Goal: Find specific page/section: Find specific page/section

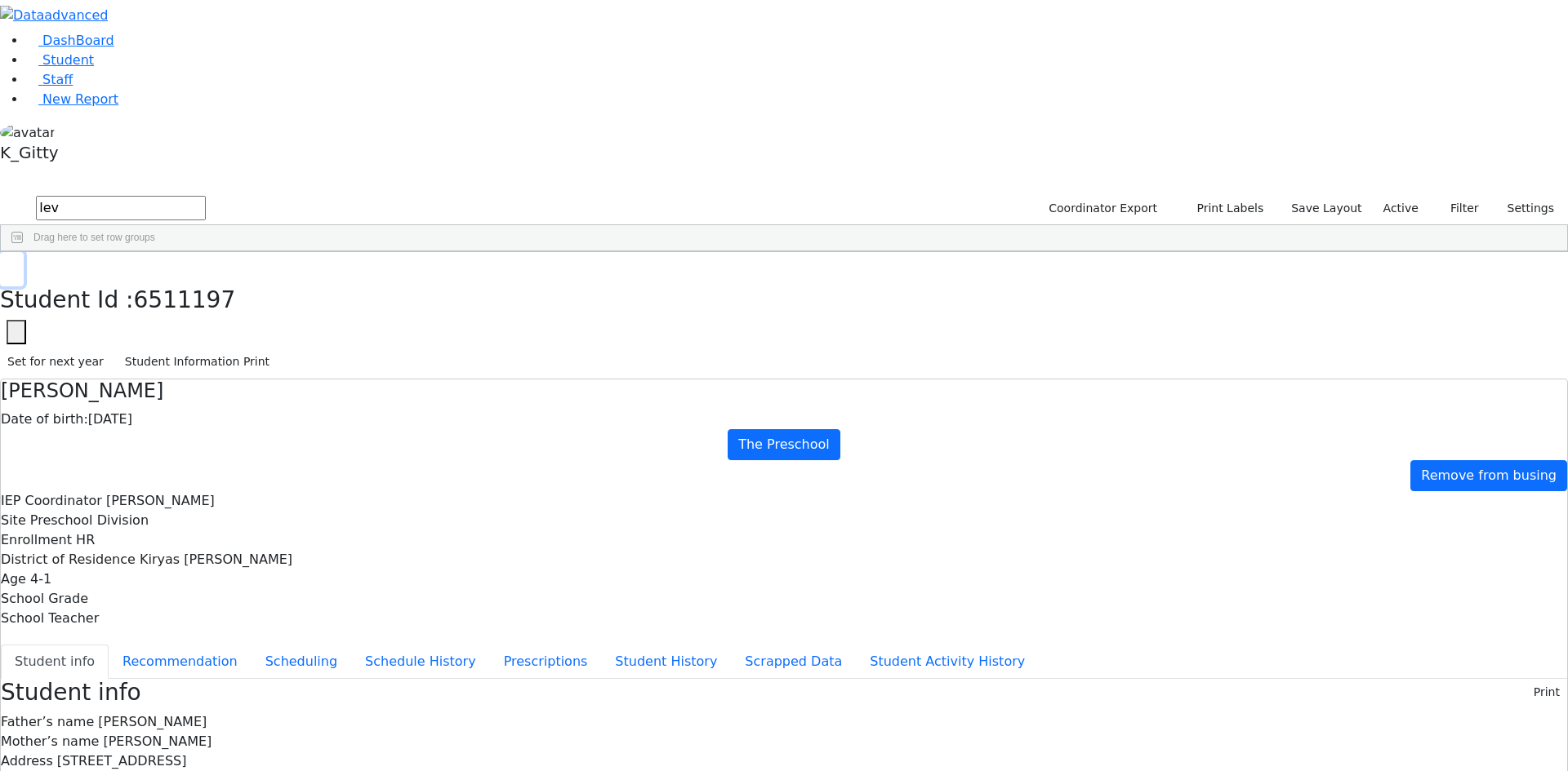
click at [16, 265] on icon "button" at bounding box center [12, 269] width 9 height 10
click at [73, 87] on link "Staff" at bounding box center [49, 79] width 46 height 15
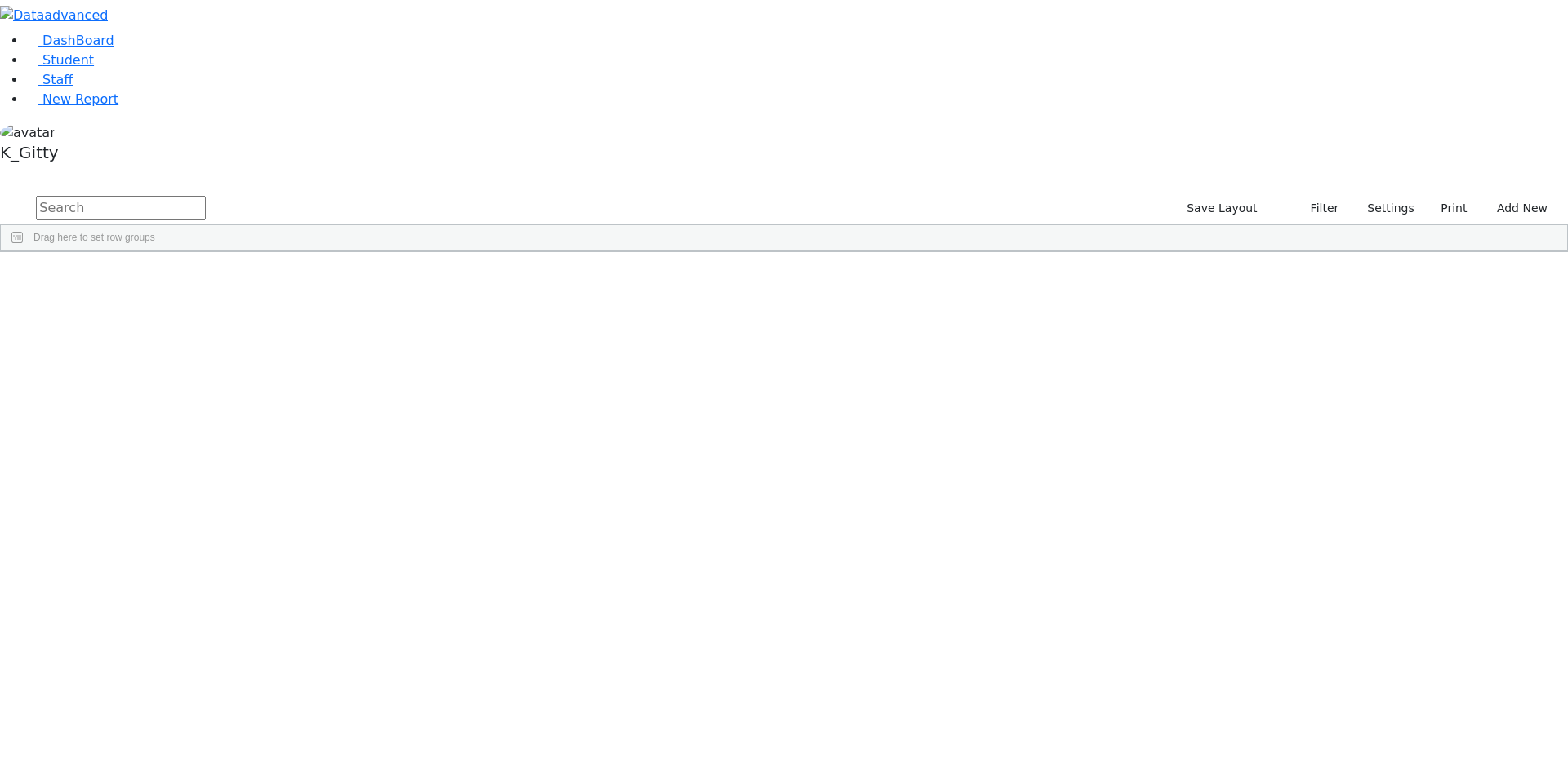
click at [206, 195] on input "text" at bounding box center [121, 207] width 170 height 25
type input "r"
click at [0, 194] on button "submit" at bounding box center [15, 209] width 32 height 31
click at [188, 278] on div "[PERSON_NAME]" at bounding box center [140, 289] width 96 height 23
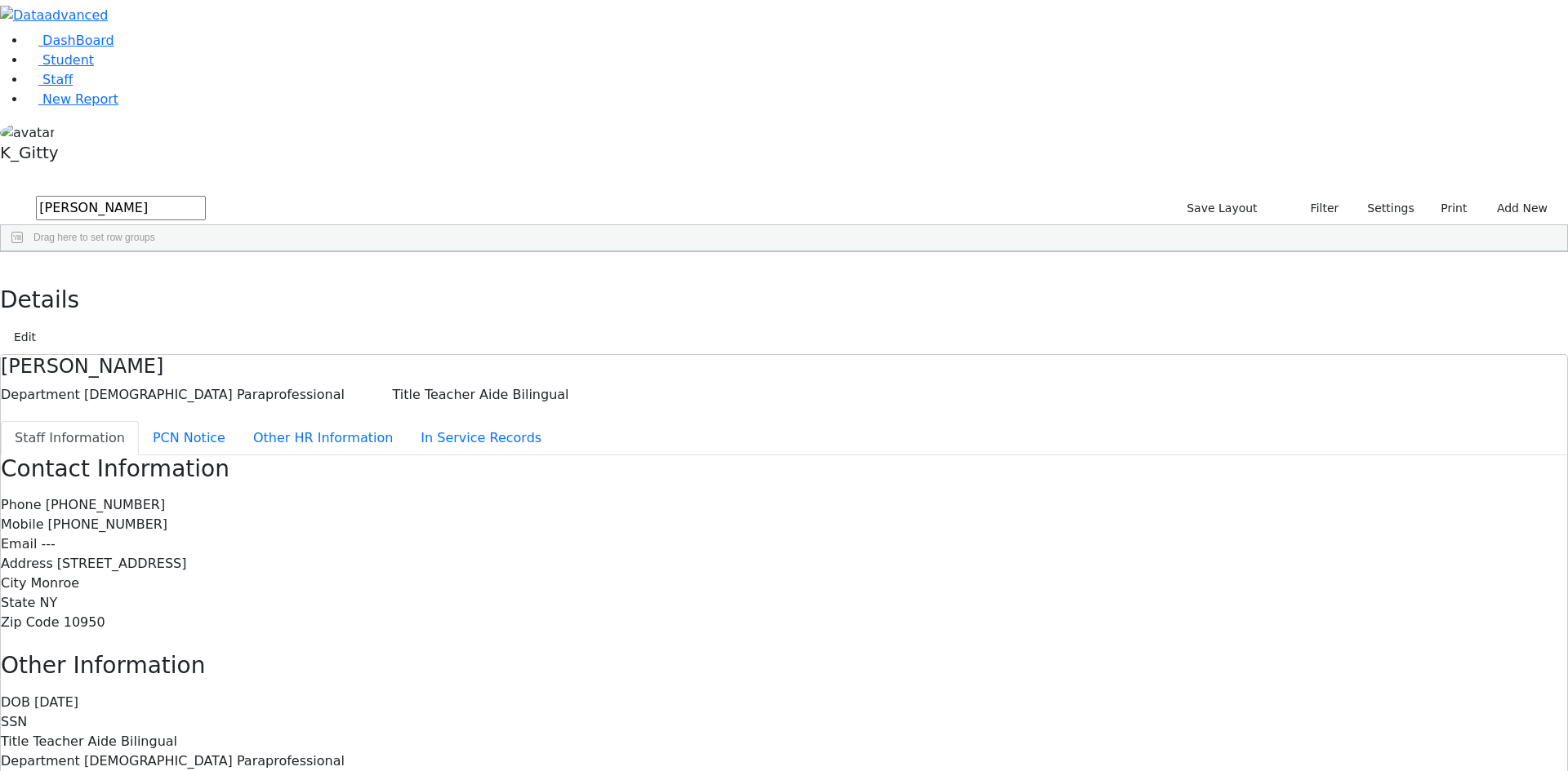
click at [326, 252] on div "Details Edit" at bounding box center [784, 303] width 1568 height 103
click at [16, 265] on icon "button" at bounding box center [12, 269] width 9 height 10
drag, startPoint x: 279, startPoint y: 69, endPoint x: 132, endPoint y: 66, distance: 147.0
click at [124, 69] on div "DashBoard Student Staff New Report K_Gitty 1" at bounding box center [784, 477] width 1568 height 956
click at [0, 194] on button "submit" at bounding box center [15, 209] width 32 height 31
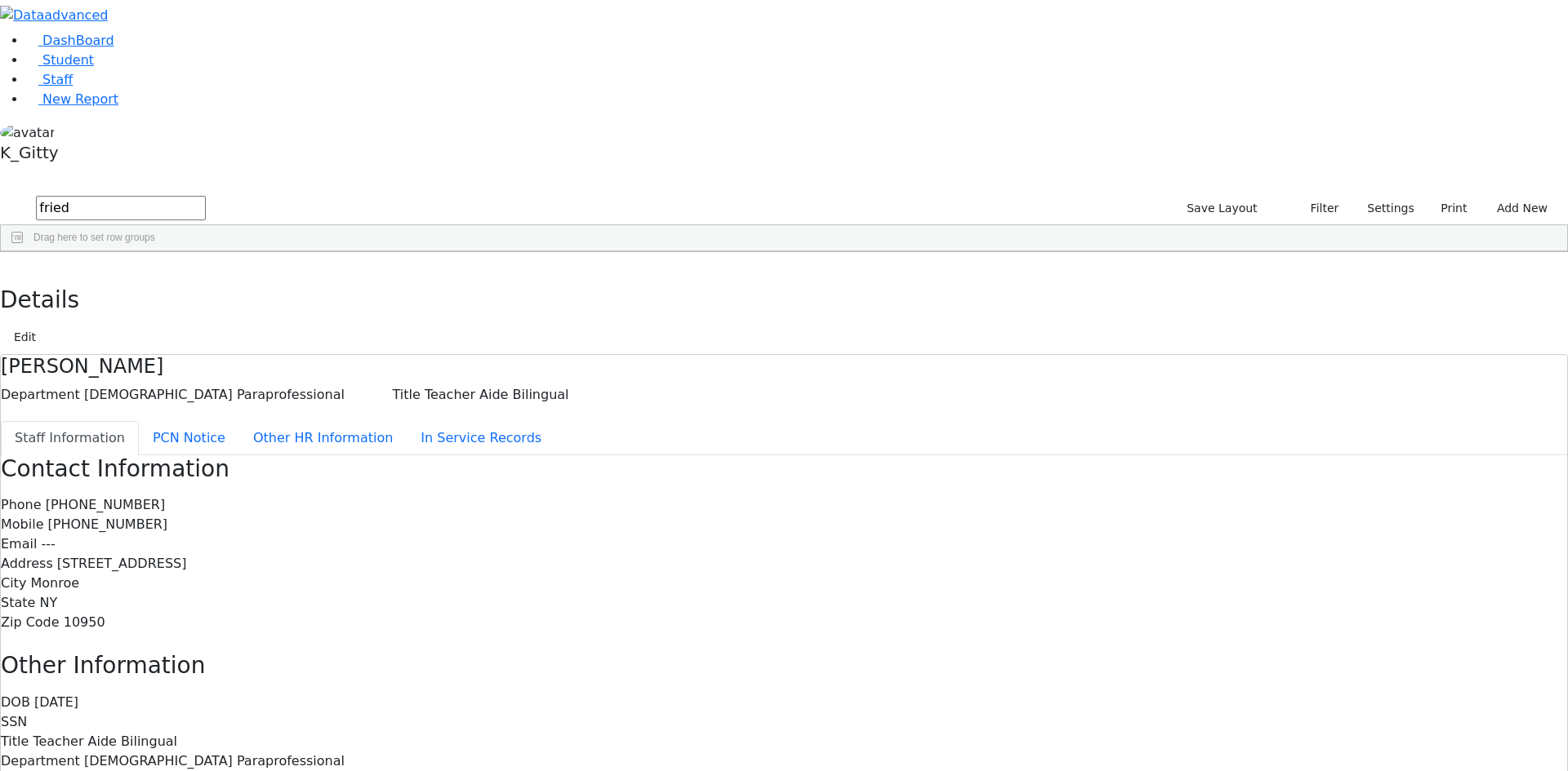
click at [188, 393] on div "Fried" at bounding box center [140, 404] width 96 height 23
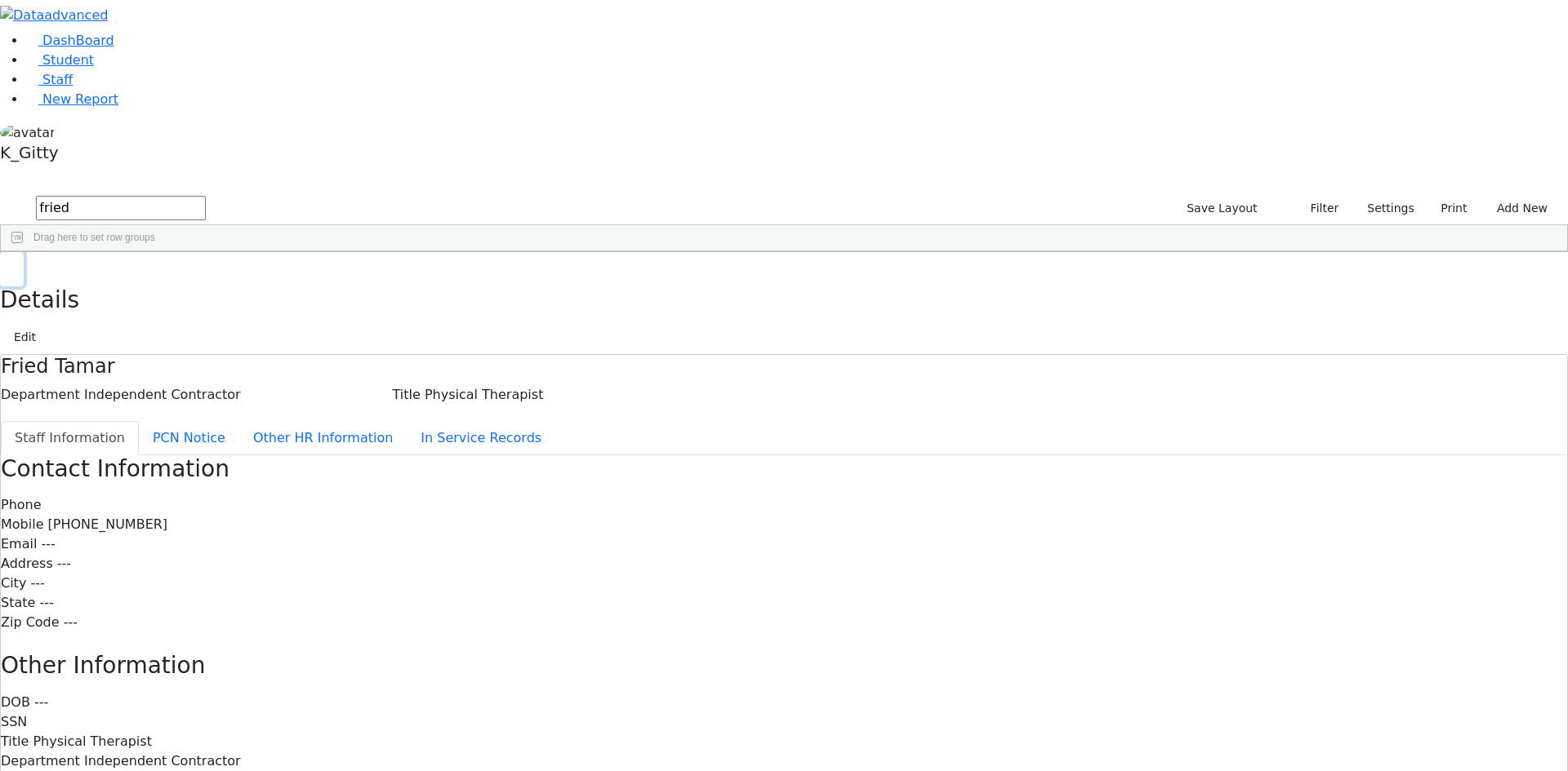
click at [24, 252] on button "button" at bounding box center [12, 269] width 24 height 35
drag, startPoint x: 274, startPoint y: 72, endPoint x: 95, endPoint y: 48, distance: 180.6
click at [95, 48] on div "DashBoard Student Staff New Report K_Gitty A" at bounding box center [784, 477] width 1568 height 956
click at [188, 278] on div "Grossman" at bounding box center [140, 289] width 96 height 23
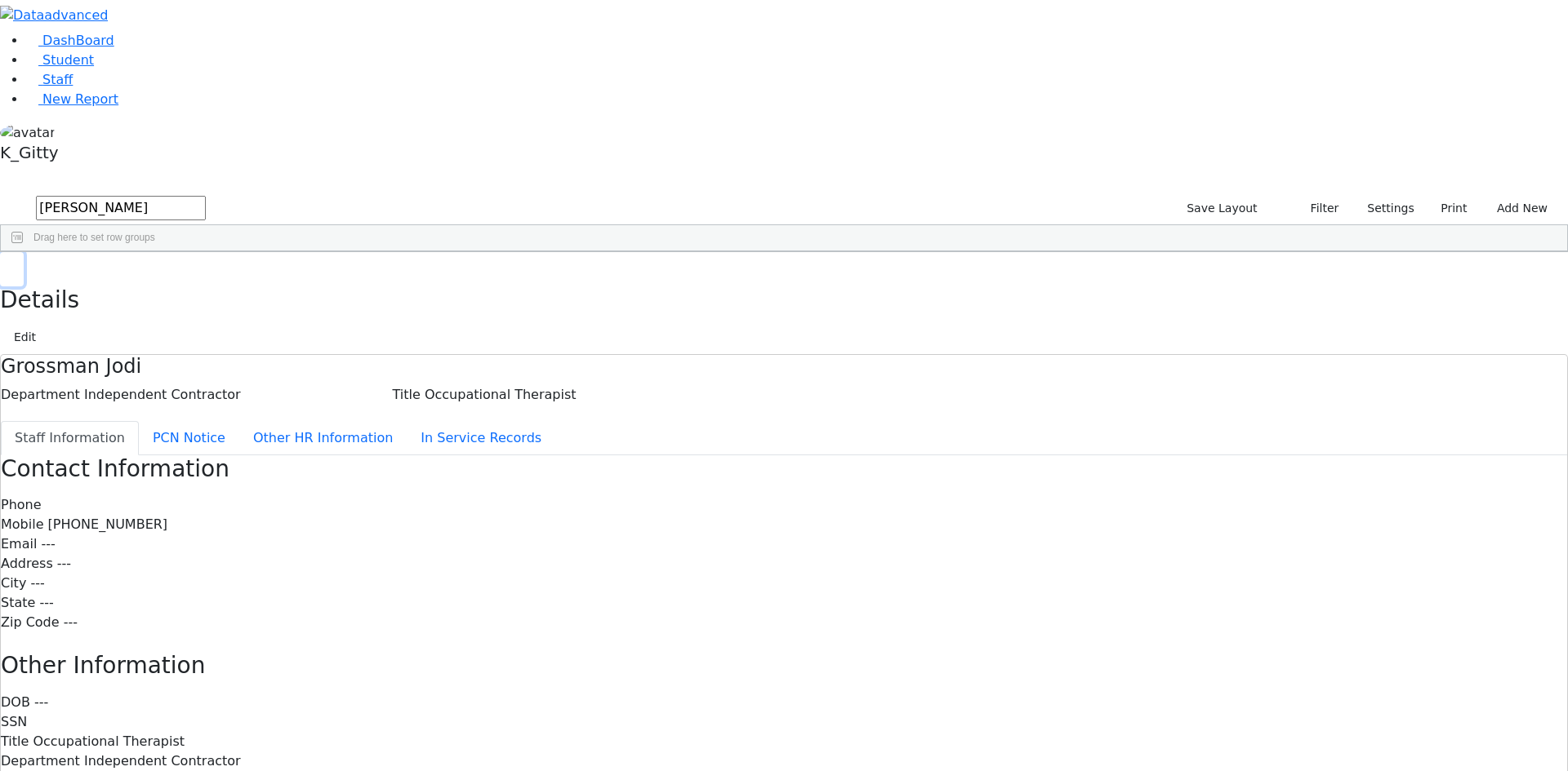
click at [24, 252] on button "button" at bounding box center [12, 269] width 24 height 35
drag, startPoint x: 296, startPoint y: 79, endPoint x: 157, endPoint y: 80, distance: 139.0
click at [157, 80] on div "DashBoard Student Staff New Report K_Gitty 1" at bounding box center [784, 477] width 1568 height 956
drag, startPoint x: 286, startPoint y: 71, endPoint x: 145, endPoint y: 65, distance: 141.1
click at [154, 68] on div "DashBoard Student Staff New Report K_Gitty 4" at bounding box center [784, 477] width 1568 height 956
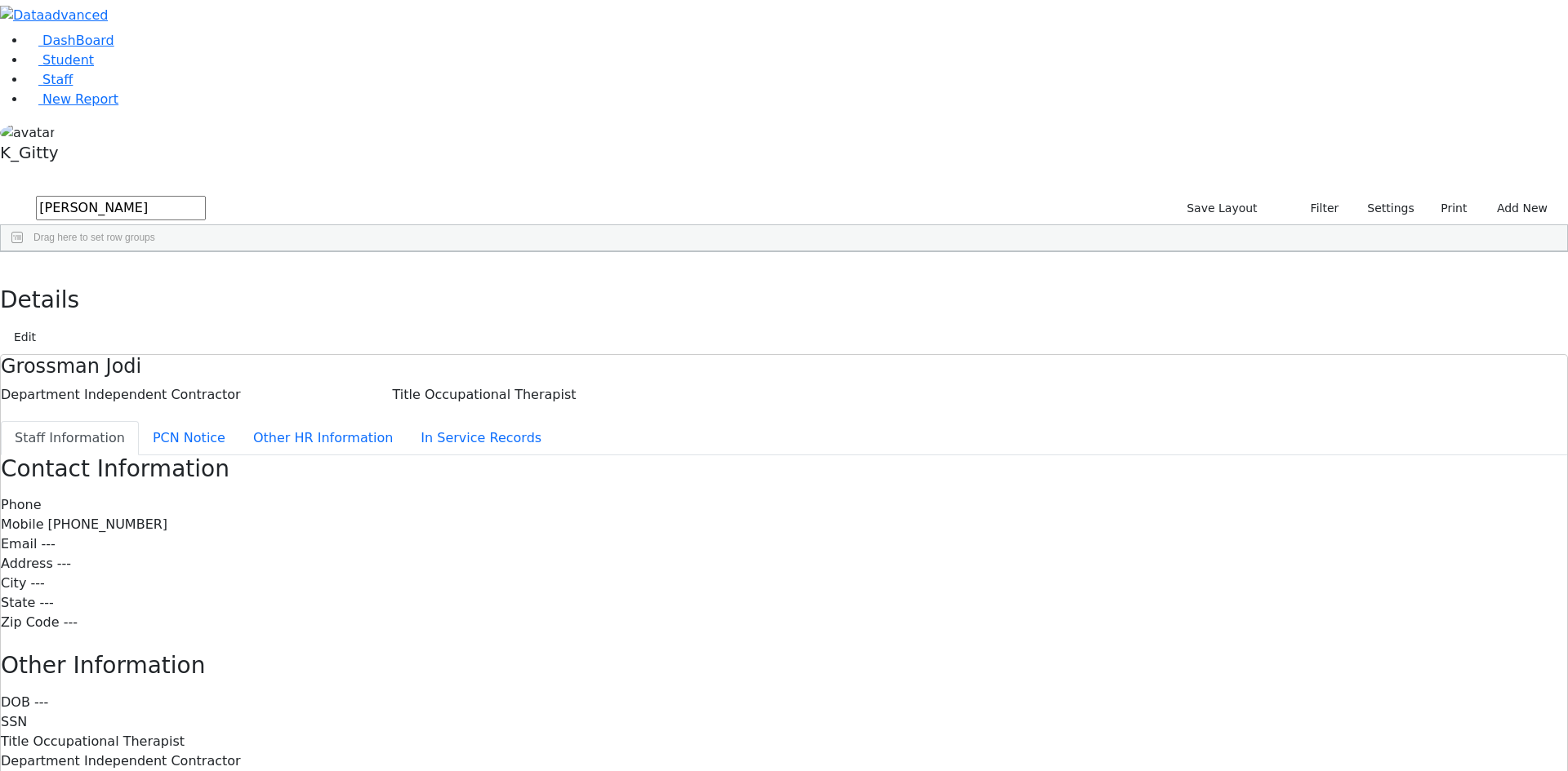
type input "[PERSON_NAME]"
click at [188, 506] on div "[PERSON_NAME]" at bounding box center [140, 517] width 96 height 23
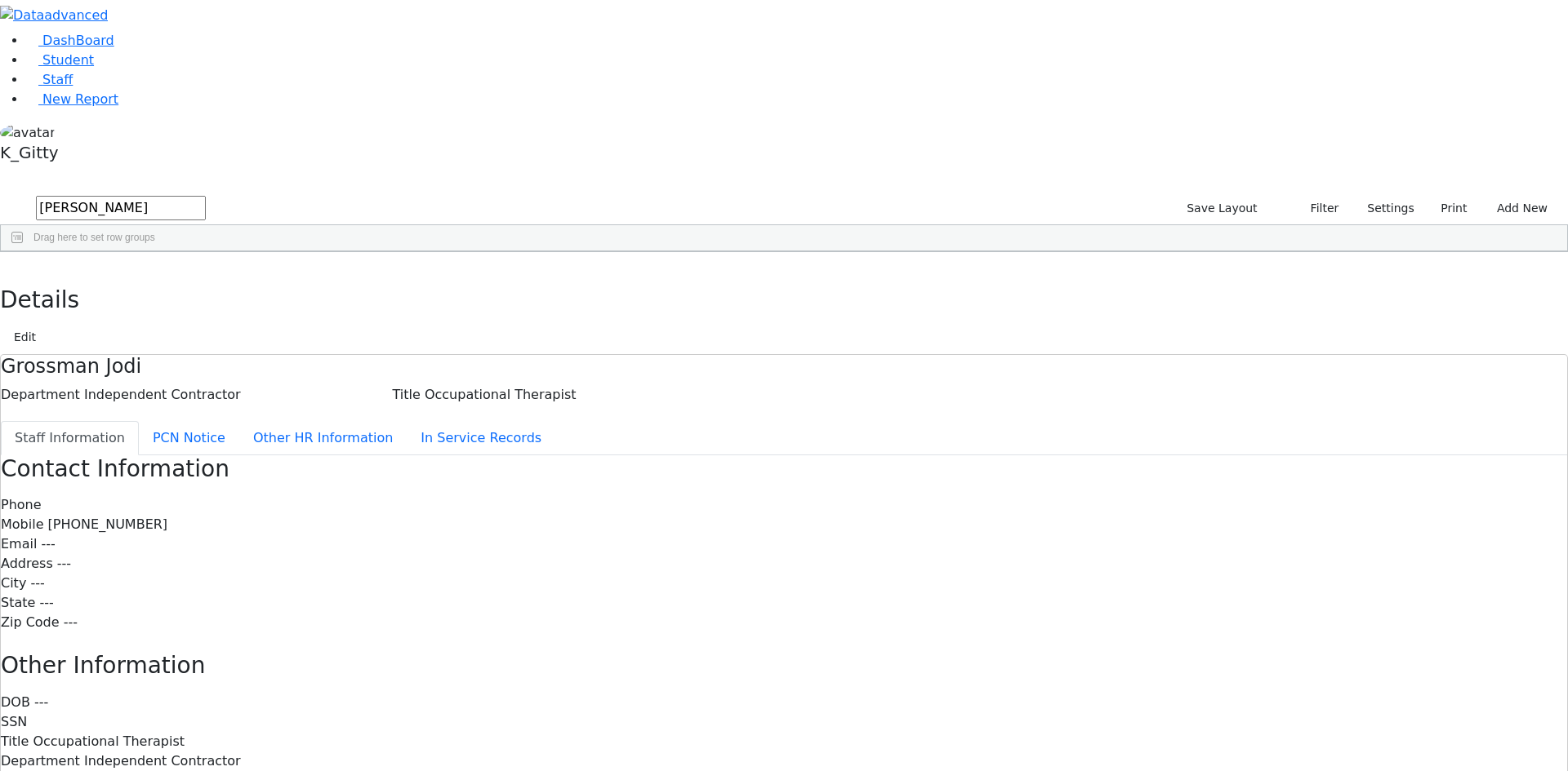
click at [188, 506] on div "[PERSON_NAME]" at bounding box center [140, 517] width 96 height 23
click at [326, 539] on div "11175 Weiss Blimy Teacher Aide Bilingual Female Paraprofessional 845-799-1012 8…" at bounding box center [775, 472] width 1549 height 388
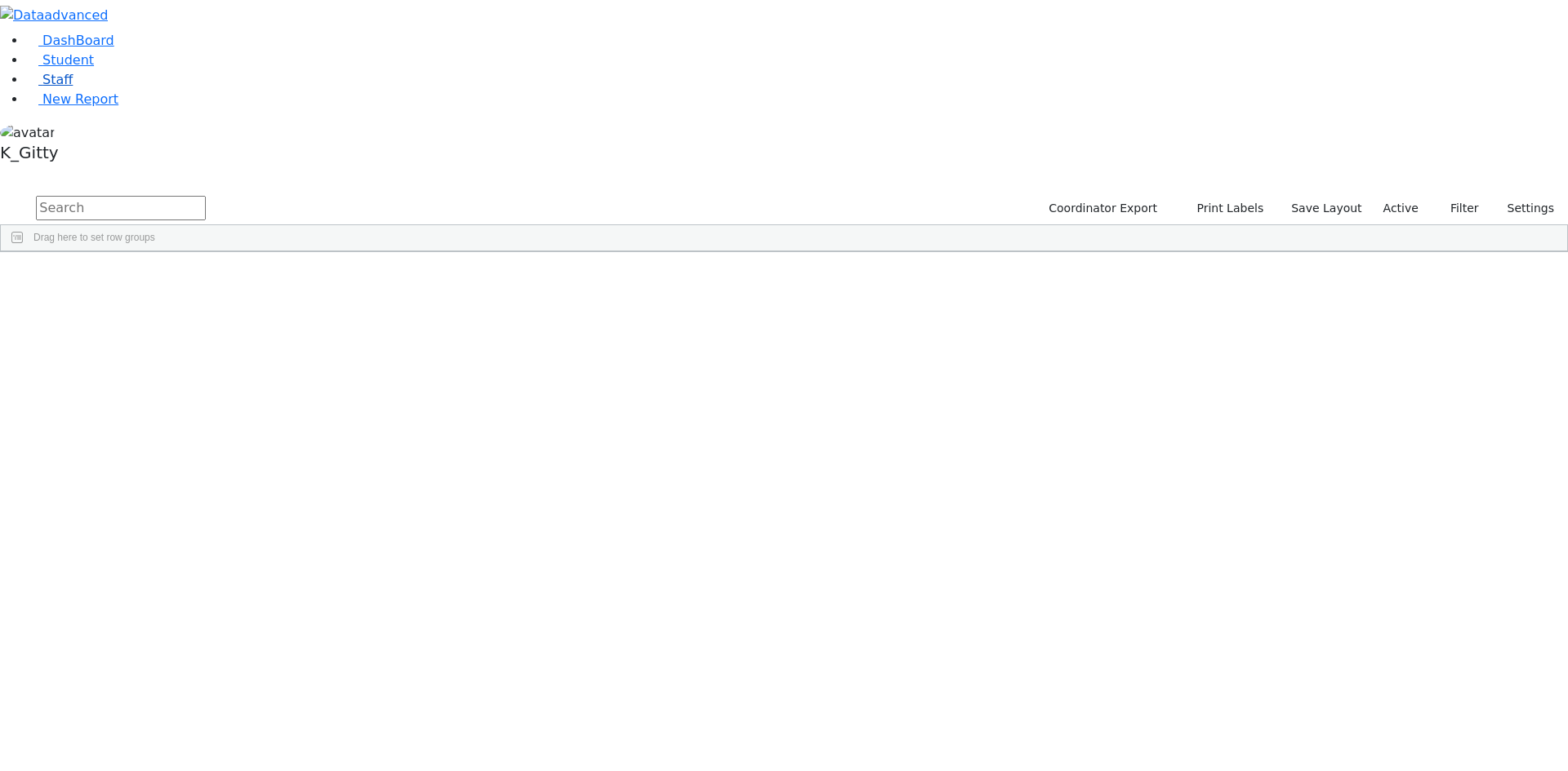
click at [56, 87] on span "Staff" at bounding box center [57, 79] width 30 height 15
click at [206, 195] on input "text" at bounding box center [121, 207] width 170 height 25
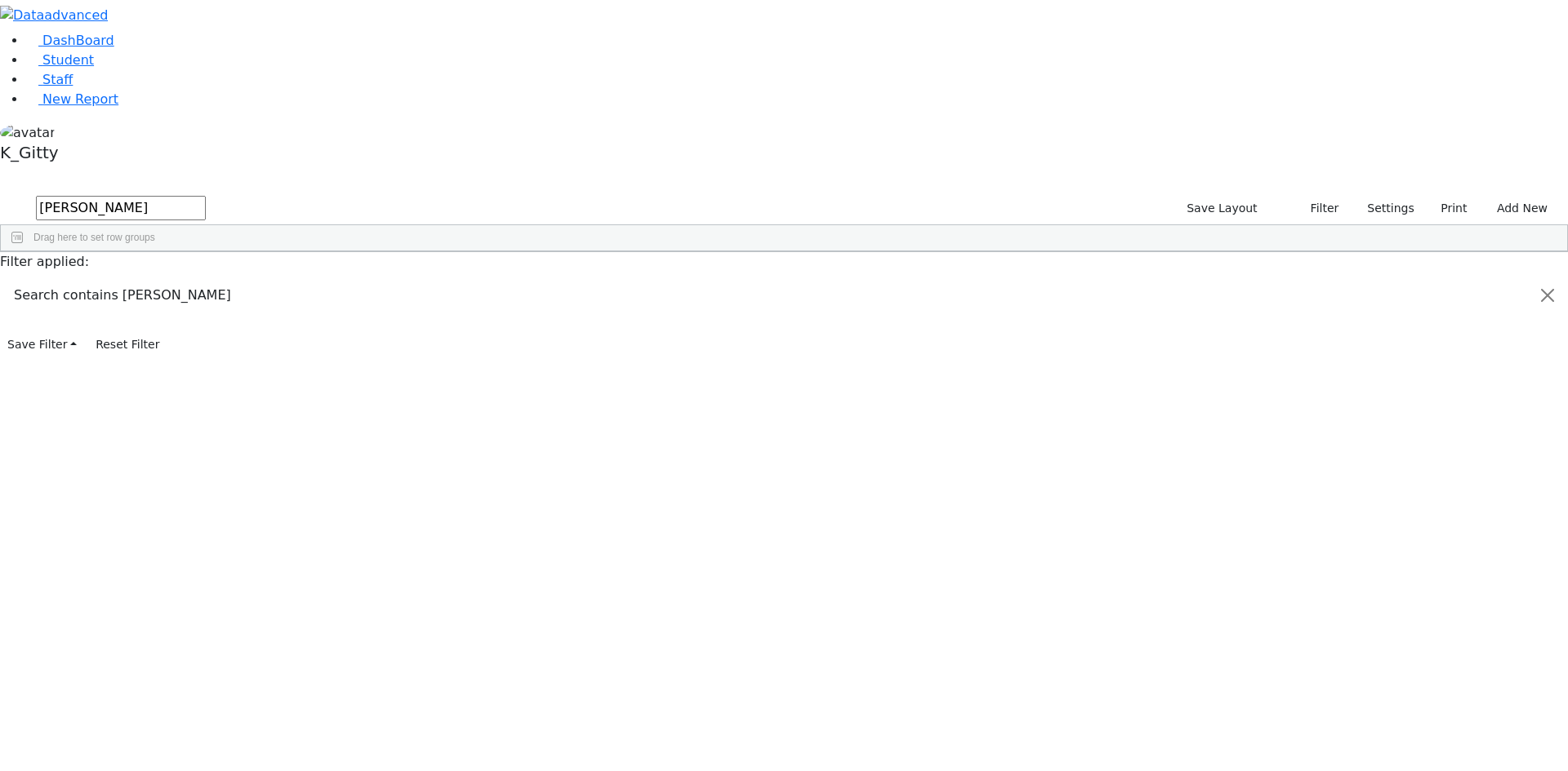
click at [0, 194] on button "submit" at bounding box center [15, 209] width 32 height 31
click at [188, 506] on div "[PERSON_NAME]" at bounding box center [140, 517] width 96 height 23
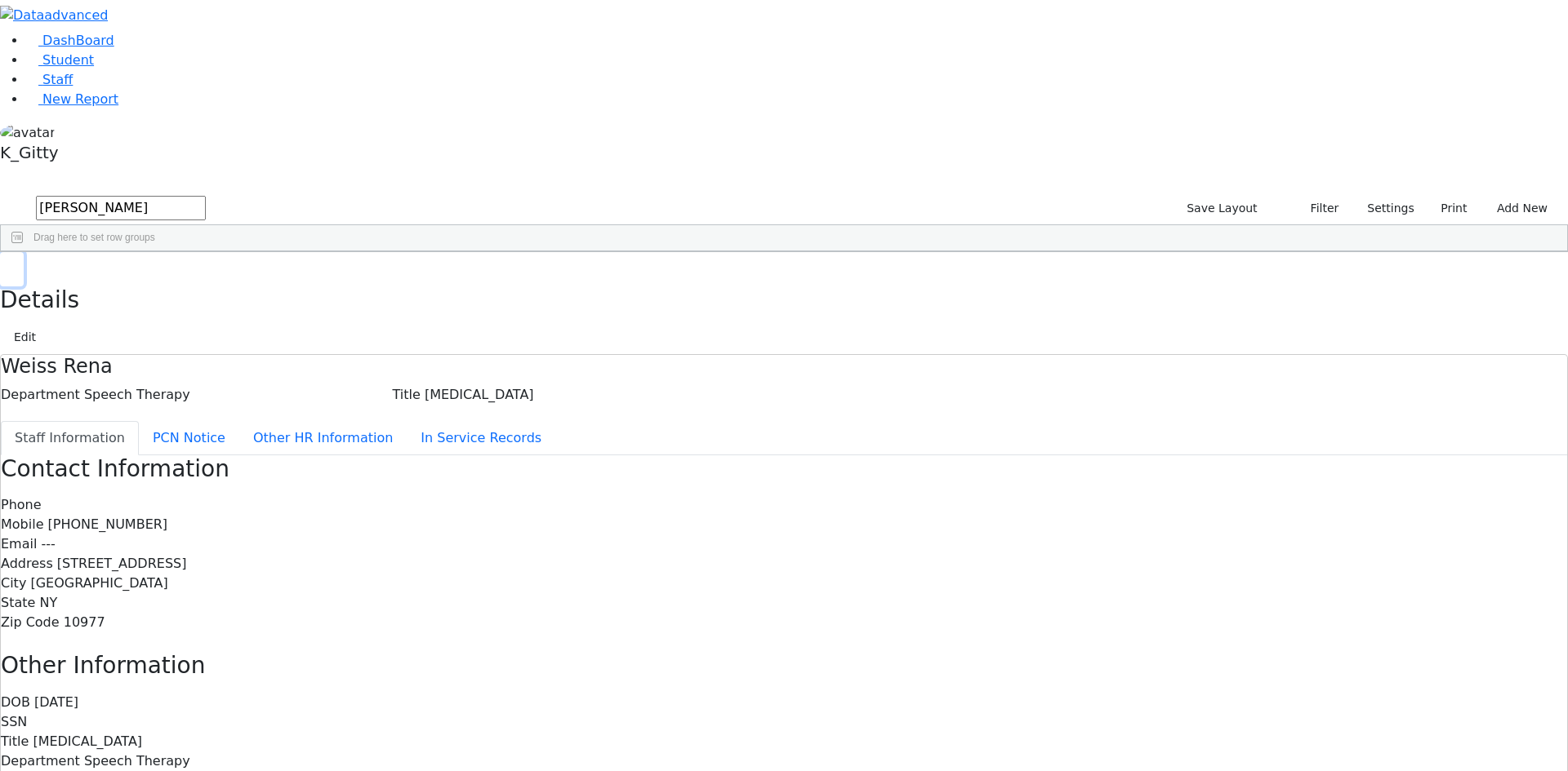
drag, startPoint x: 301, startPoint y: 29, endPoint x: 310, endPoint y: 25, distance: 9.8
click at [24, 252] on button "button" at bounding box center [12, 269] width 24 height 35
drag, startPoint x: 276, startPoint y: 64, endPoint x: 177, endPoint y: 68, distance: 99.1
click at [177, 68] on div "DashBoard Student Staff New Report K_Gitty A" at bounding box center [784, 477] width 1568 height 956
type input "m"
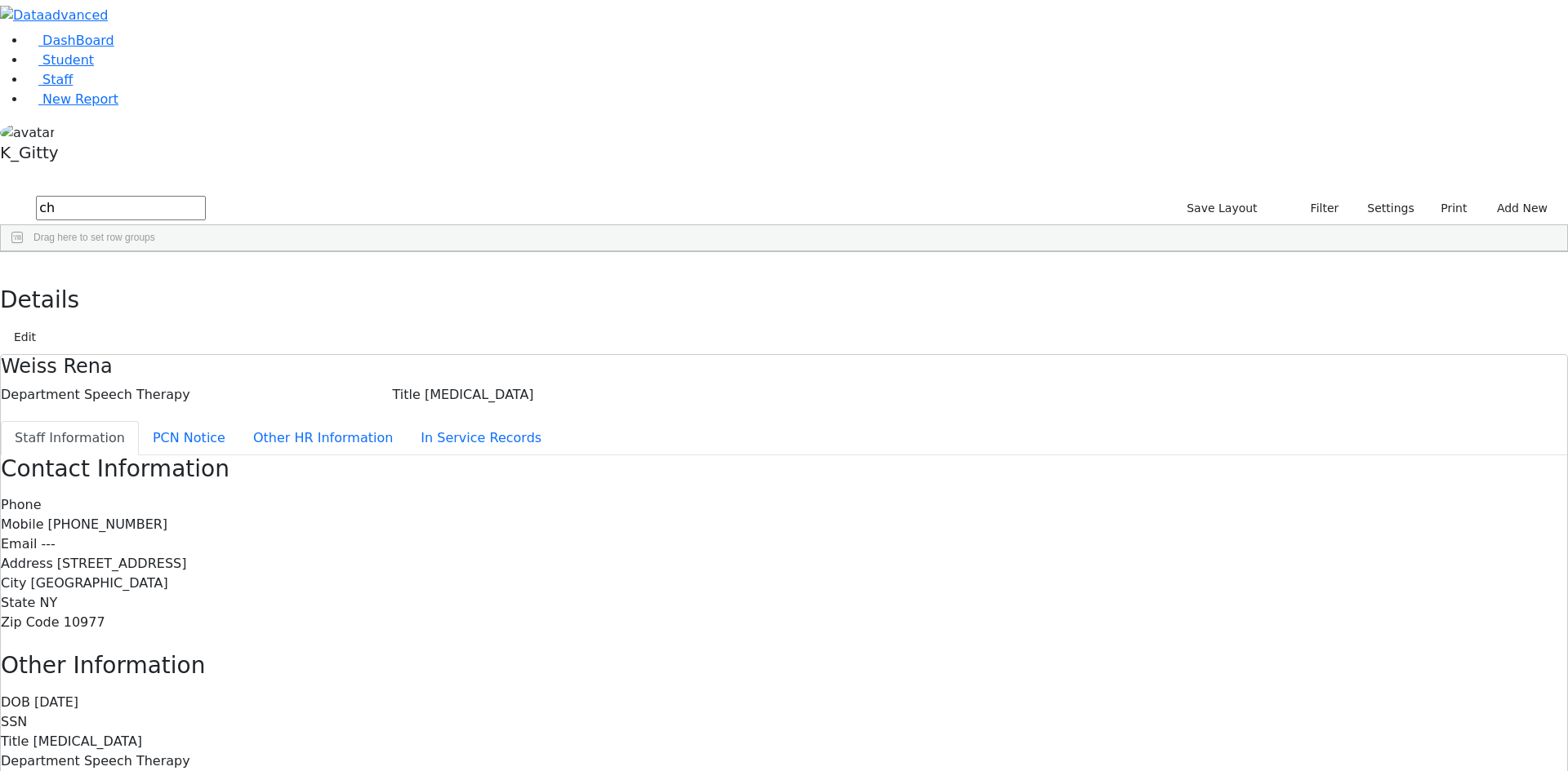
type input "c"
type input "z"
click at [285, 769] on div "Meina" at bounding box center [236, 780] width 96 height 23
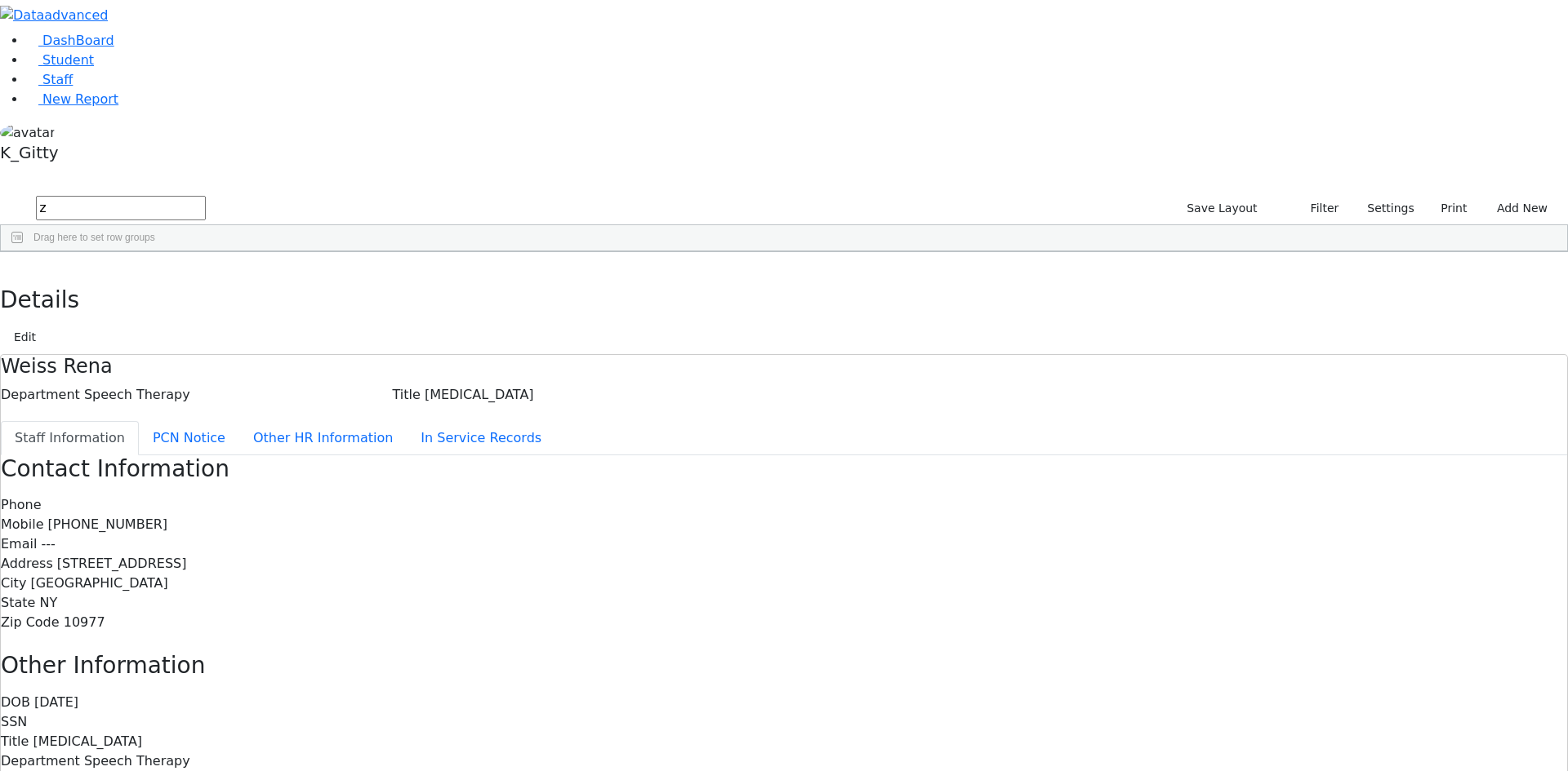
click at [285, 769] on div "Meina" at bounding box center [236, 780] width 96 height 23
